Goal: Transaction & Acquisition: Purchase product/service

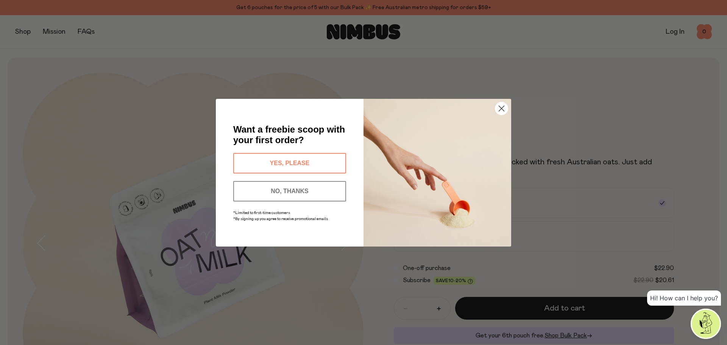
click at [499, 109] on circle "Close dialog" at bounding box center [501, 108] width 12 height 12
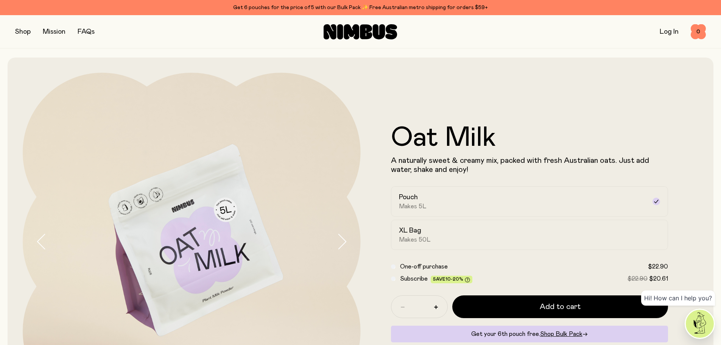
click at [663, 31] on link "Log In" at bounding box center [669, 31] width 19 height 7
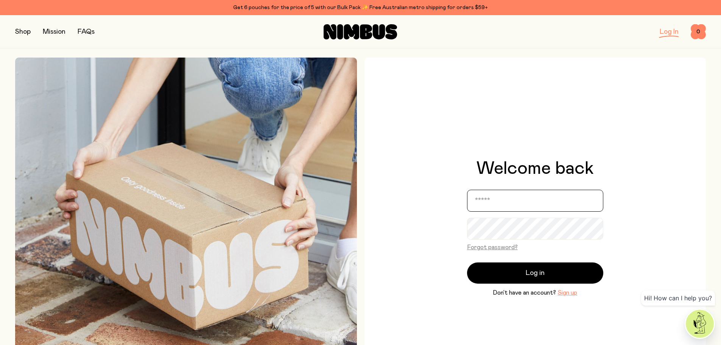
type input "**********"
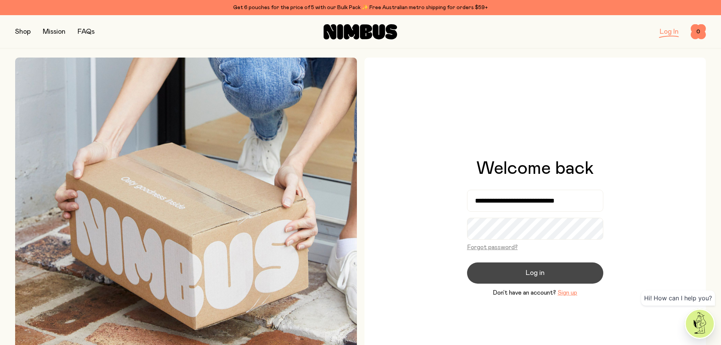
click at [528, 275] on span "Log in" at bounding box center [535, 273] width 19 height 11
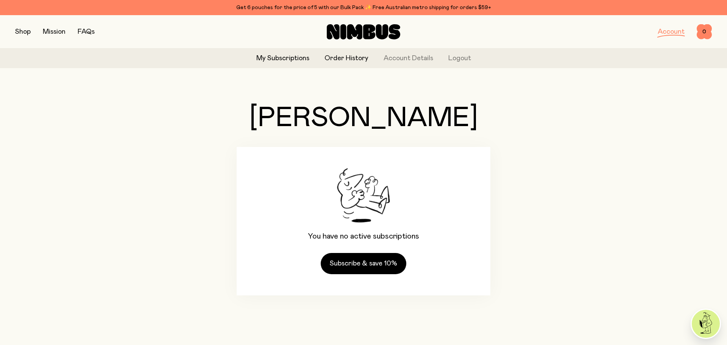
click at [344, 57] on link "Order History" at bounding box center [346, 58] width 44 height 10
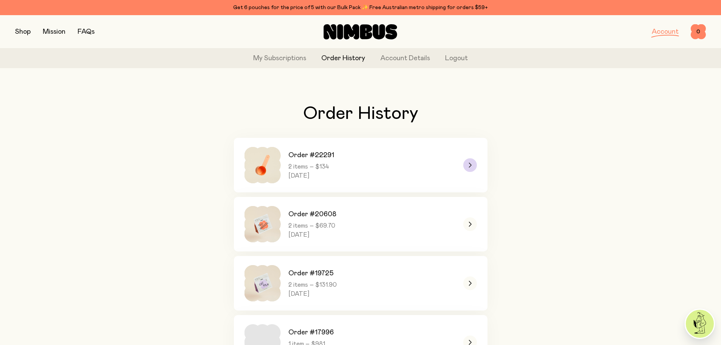
click at [470, 165] on icon at bounding box center [469, 165] width 3 height 5
click at [25, 32] on button "button" at bounding box center [23, 31] width 16 height 11
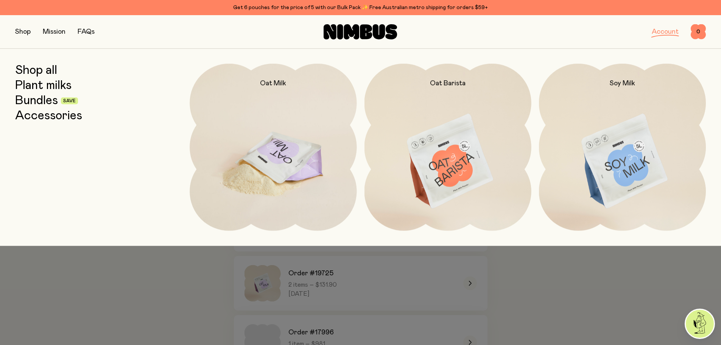
click at [274, 155] on img at bounding box center [273, 162] width 167 height 196
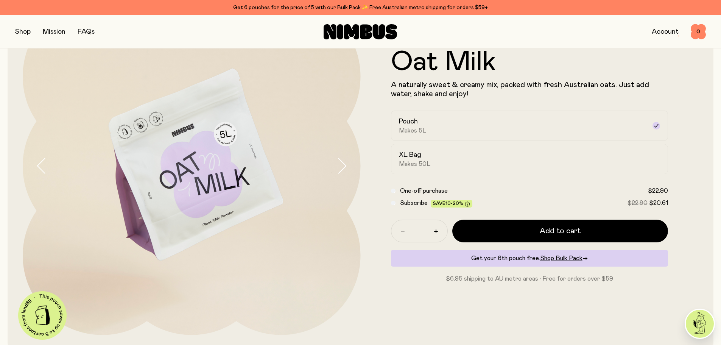
scroll to position [38, 0]
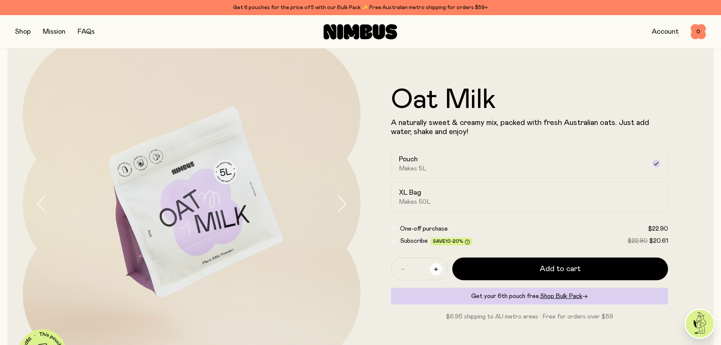
click at [436, 268] on icon "button" at bounding box center [436, 269] width 4 height 4
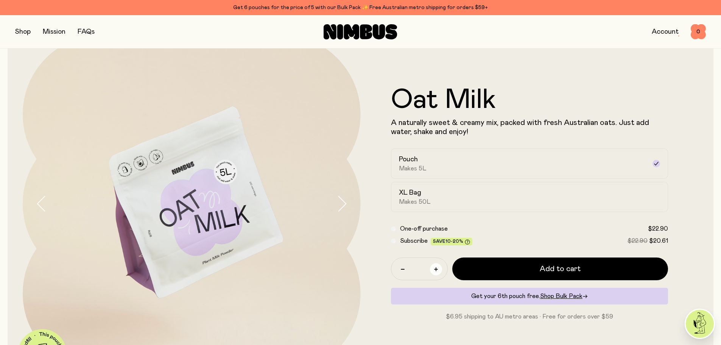
click at [436, 268] on icon "button" at bounding box center [436, 269] width 4 height 4
type input "*"
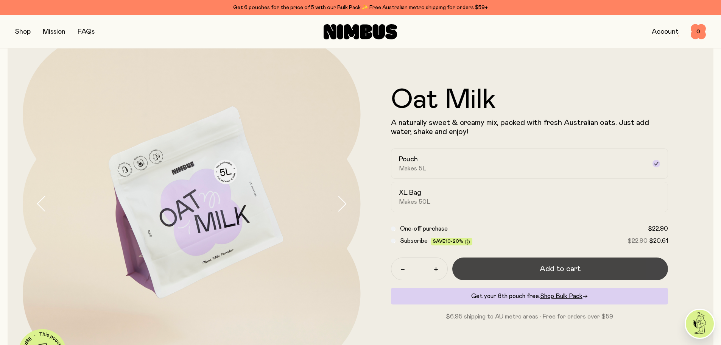
click at [521, 268] on button "Add to cart" at bounding box center [560, 268] width 216 height 23
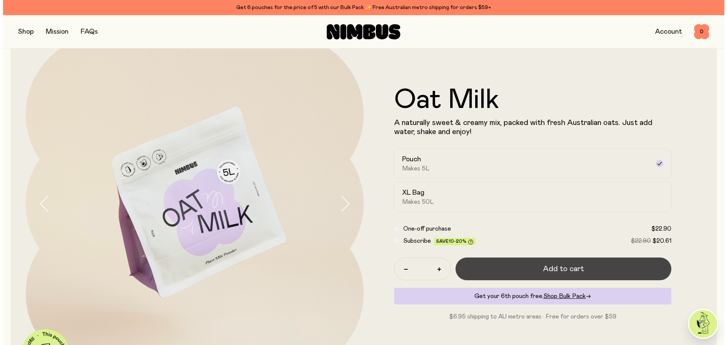
scroll to position [0, 0]
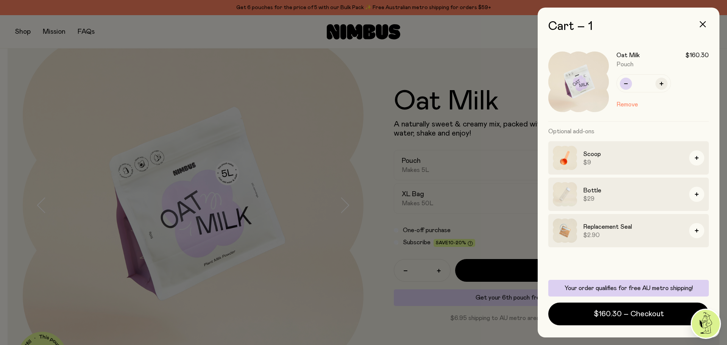
click at [623, 85] on button "button" at bounding box center [625, 84] width 12 height 12
type input "*"
click at [464, 54] on div at bounding box center [363, 172] width 727 height 345
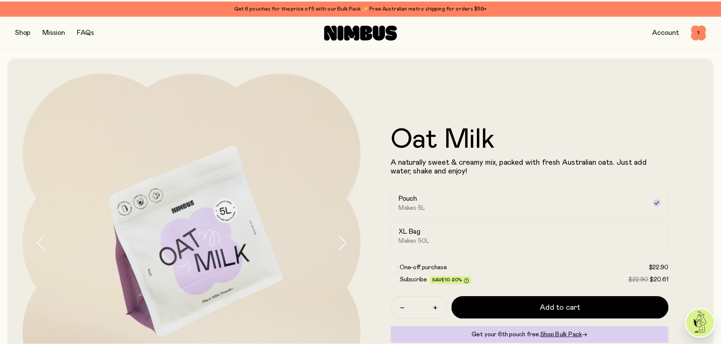
scroll to position [38, 0]
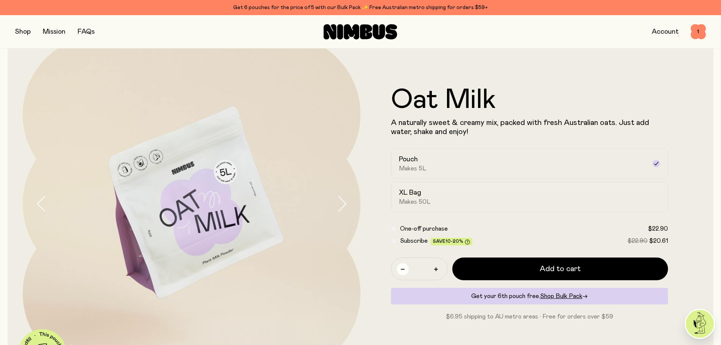
click at [403, 269] on icon "button" at bounding box center [403, 269] width 4 height 1
type input "*"
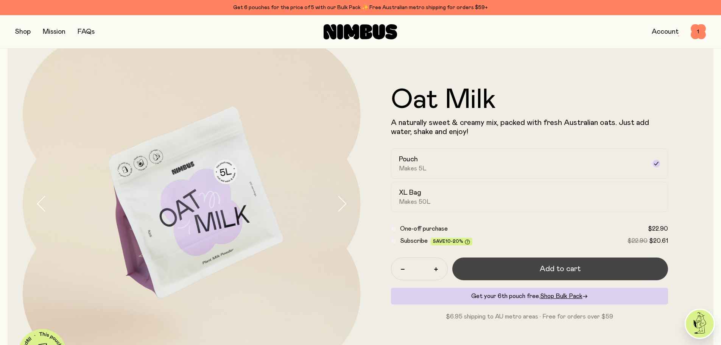
click at [531, 266] on button "Add to cart" at bounding box center [560, 268] width 216 height 23
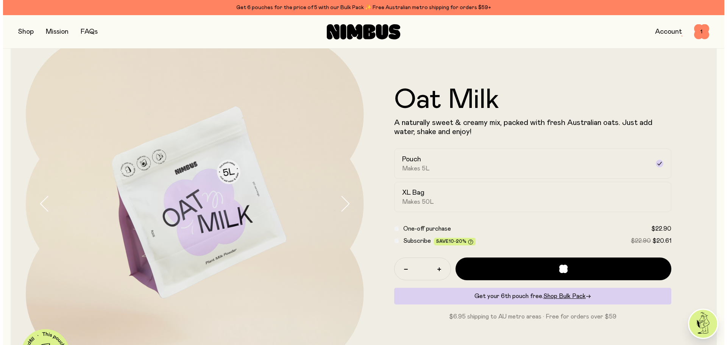
scroll to position [0, 0]
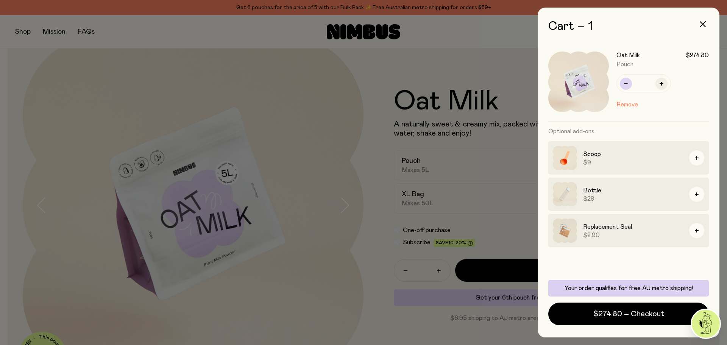
click at [623, 81] on button "button" at bounding box center [625, 84] width 12 height 12
click at [625, 81] on button "button" at bounding box center [625, 84] width 12 height 12
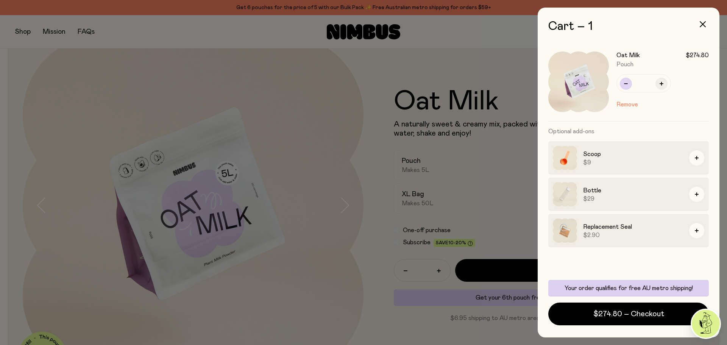
click at [625, 81] on button "button" at bounding box center [625, 84] width 12 height 12
click at [624, 82] on icon "button" at bounding box center [626, 84] width 4 height 4
type input "*"
click at [514, 122] on div at bounding box center [363, 172] width 727 height 345
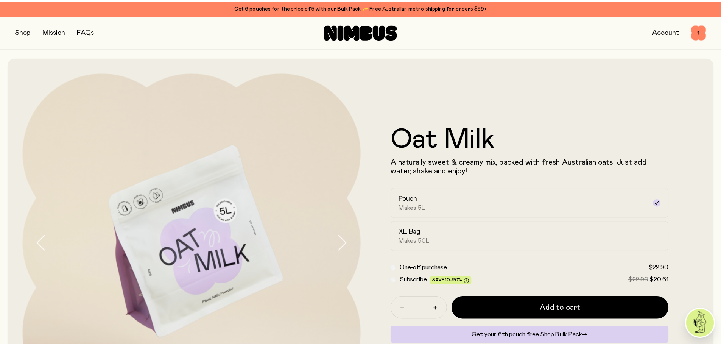
scroll to position [38, 0]
